Goal: Transaction & Acquisition: Purchase product/service

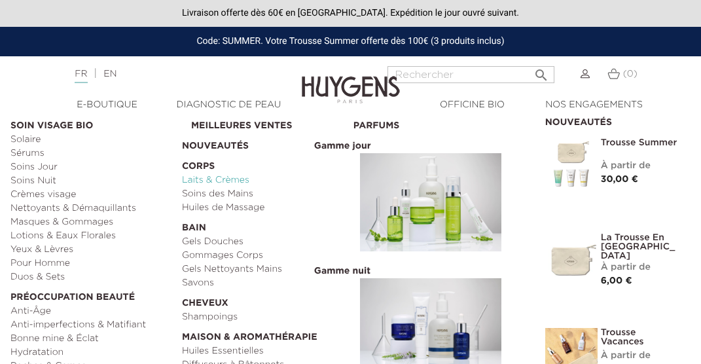
click at [206, 177] on link "Laits & Crèmes" at bounding box center [263, 180] width 162 height 14
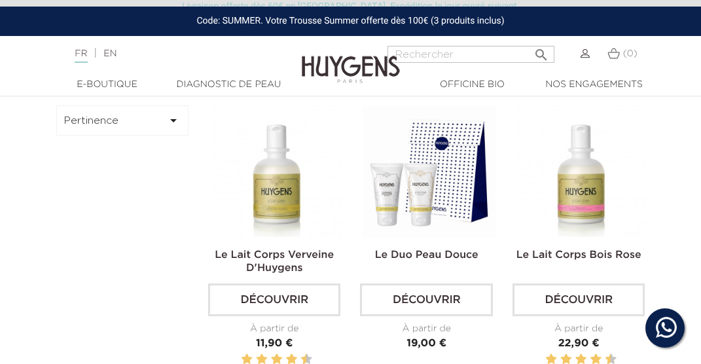
scroll to position [414, 0]
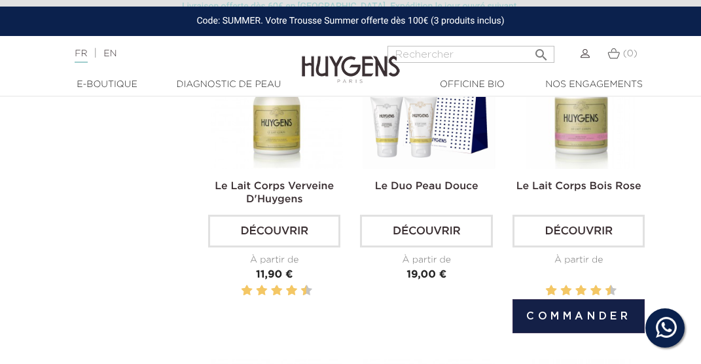
click at [575, 237] on link "Découvrir" at bounding box center [578, 231] width 132 height 33
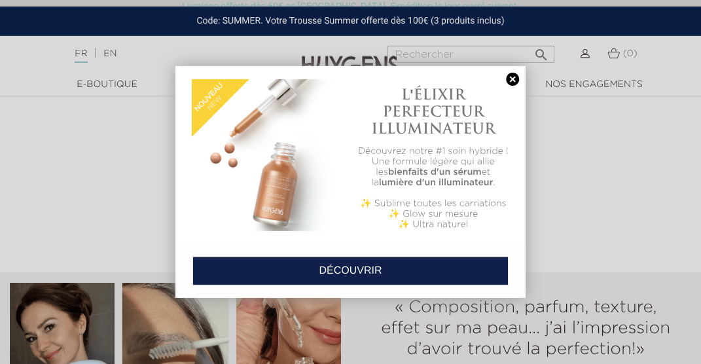
scroll to position [1448, 0]
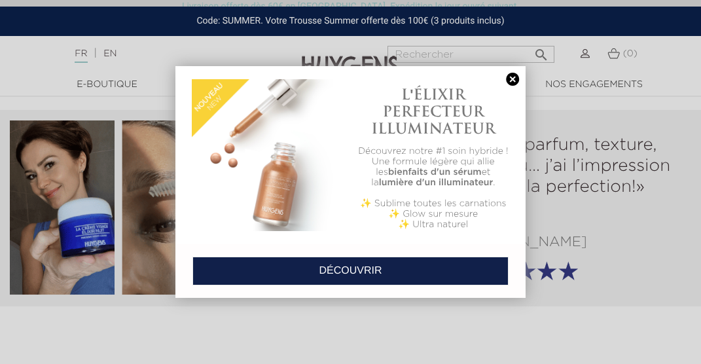
click at [512, 76] on link at bounding box center [512, 80] width 18 height 14
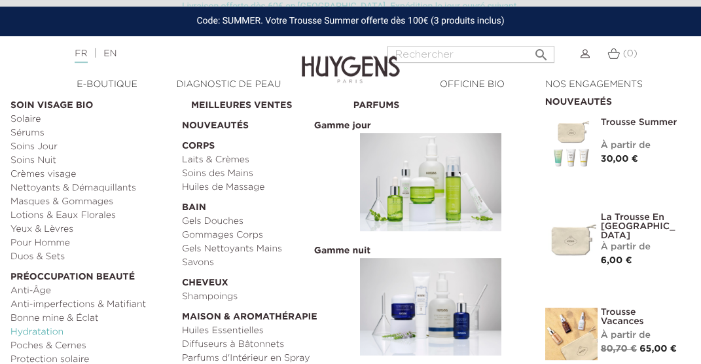
scroll to position [2276, 0]
click at [34, 285] on link "Anti-Âge" at bounding box center [91, 291] width 162 height 14
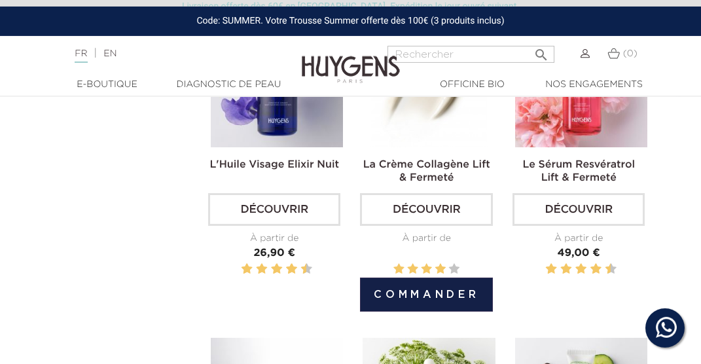
scroll to position [414, 0]
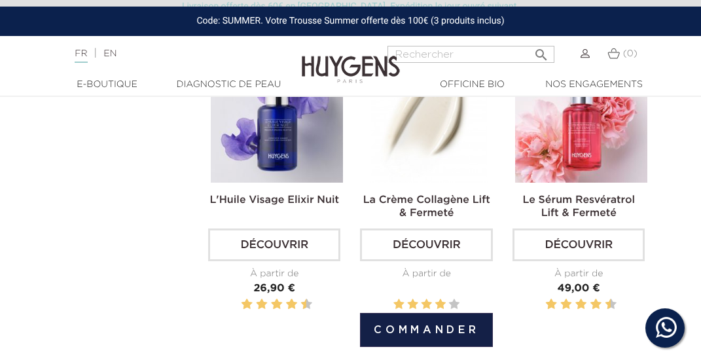
click at [429, 153] on img at bounding box center [429, 116] width 132 height 132
click at [427, 249] on link "Découvrir" at bounding box center [426, 244] width 132 height 33
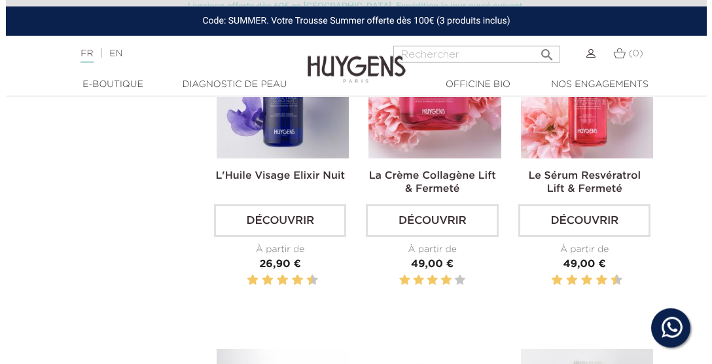
scroll to position [414, 0]
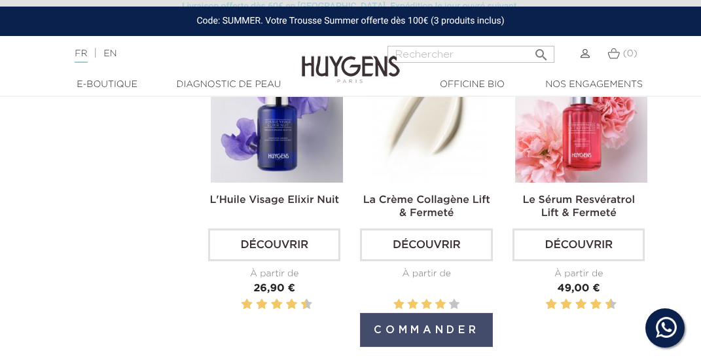
click at [423, 325] on button "Commander" at bounding box center [426, 330] width 132 height 34
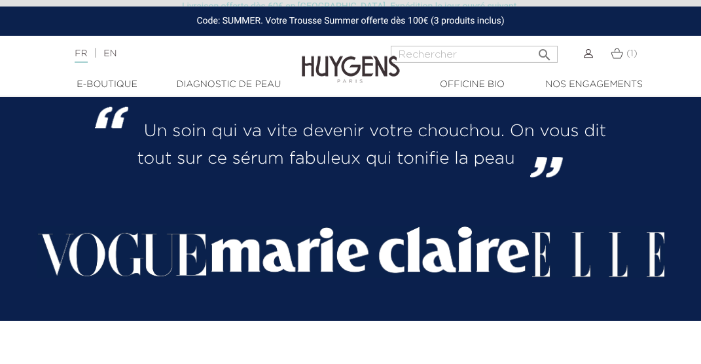
scroll to position [1801, 0]
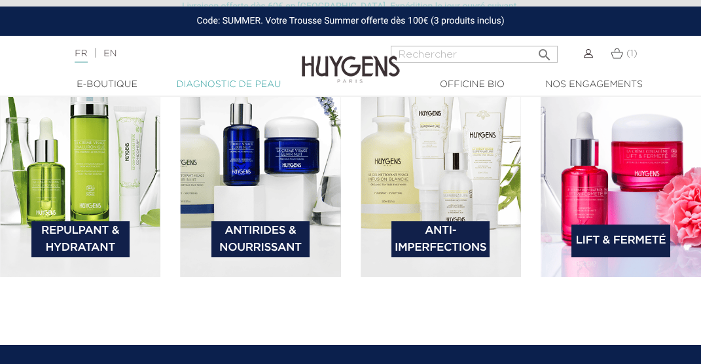
click at [240, 86] on link "Diagnostic de peau" at bounding box center [229, 85] width 122 height 14
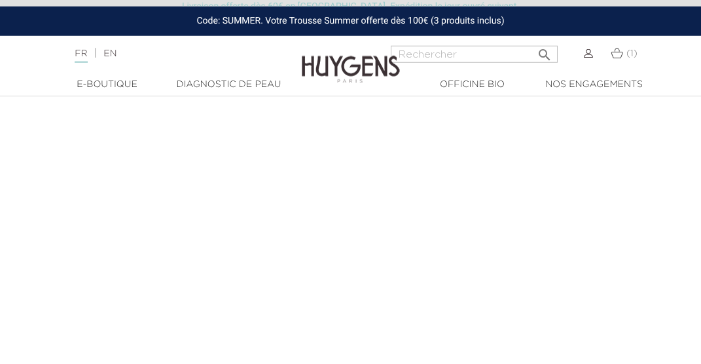
scroll to position [69, 0]
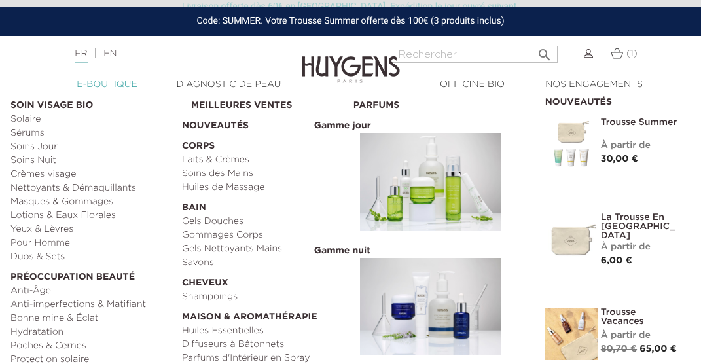
click at [96, 88] on link "  E-Boutique" at bounding box center [107, 85] width 122 height 14
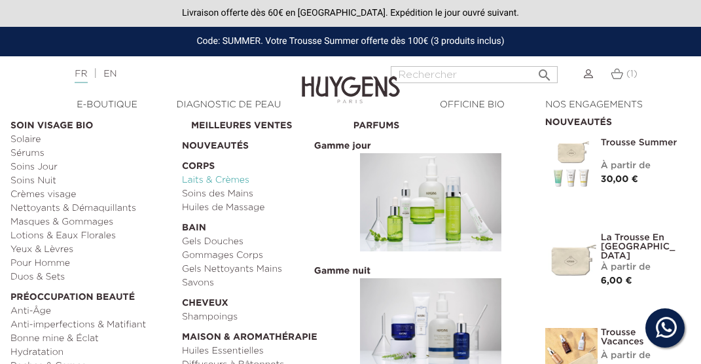
click at [211, 182] on link "Laits & Crèmes" at bounding box center [263, 180] width 162 height 14
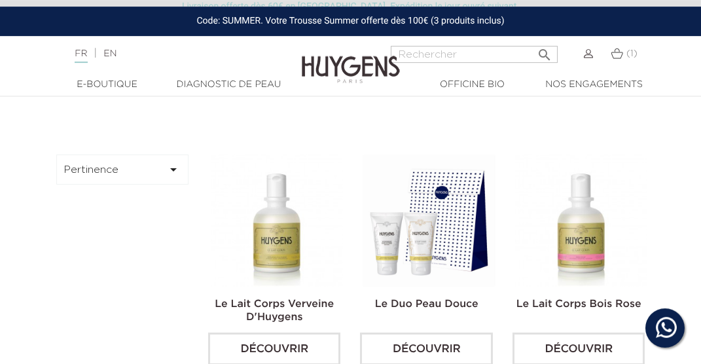
scroll to position [414, 0]
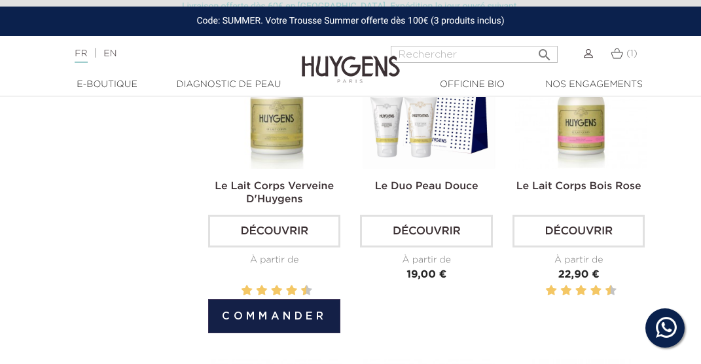
click at [278, 173] on div "Le Lait Corps Verveine D'Huygens Découvrir À partir de Prix 11,90 €" at bounding box center [274, 182] width 132 height 290
click at [272, 134] on img at bounding box center [277, 103] width 132 height 132
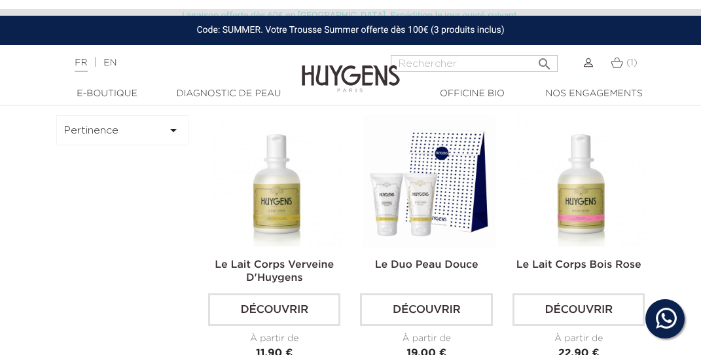
scroll to position [345, 0]
